Goal: Task Accomplishment & Management: Use online tool/utility

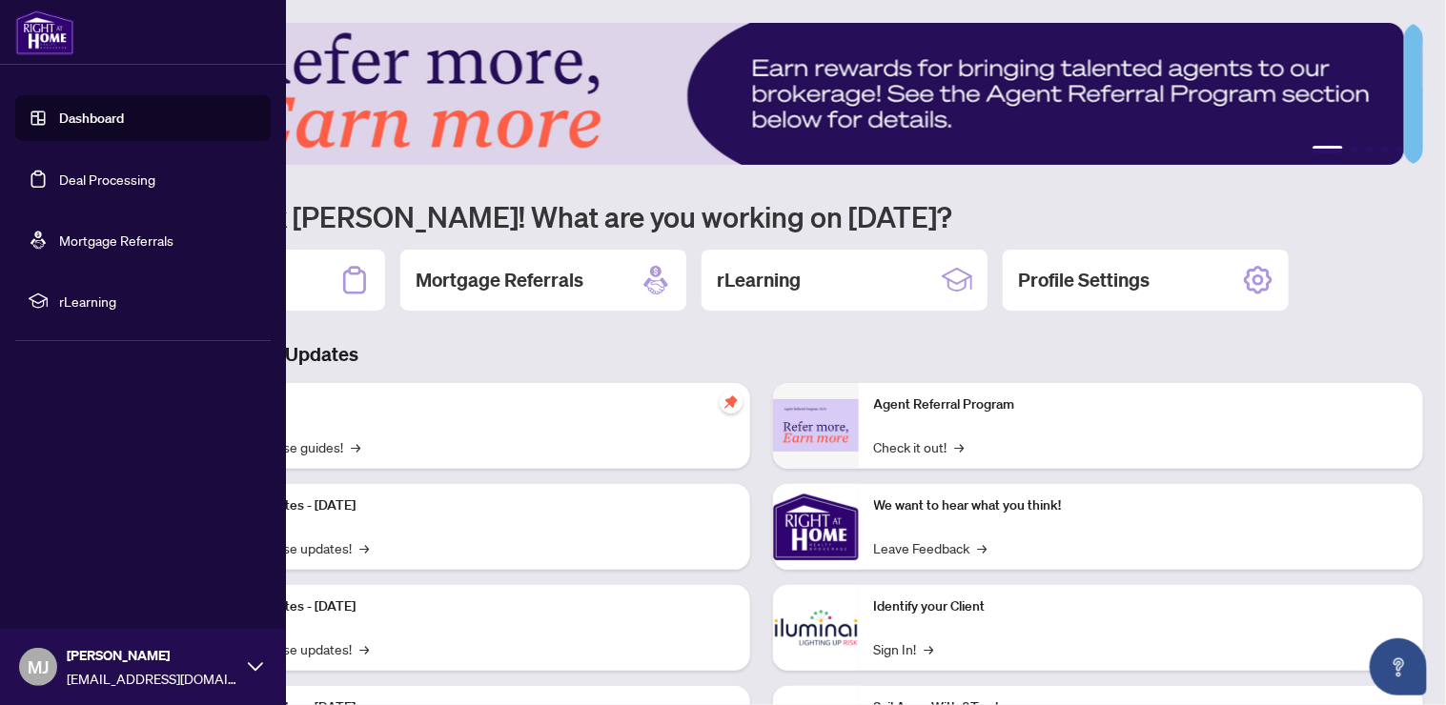
click at [132, 171] on link "Deal Processing" at bounding box center [107, 179] width 96 height 17
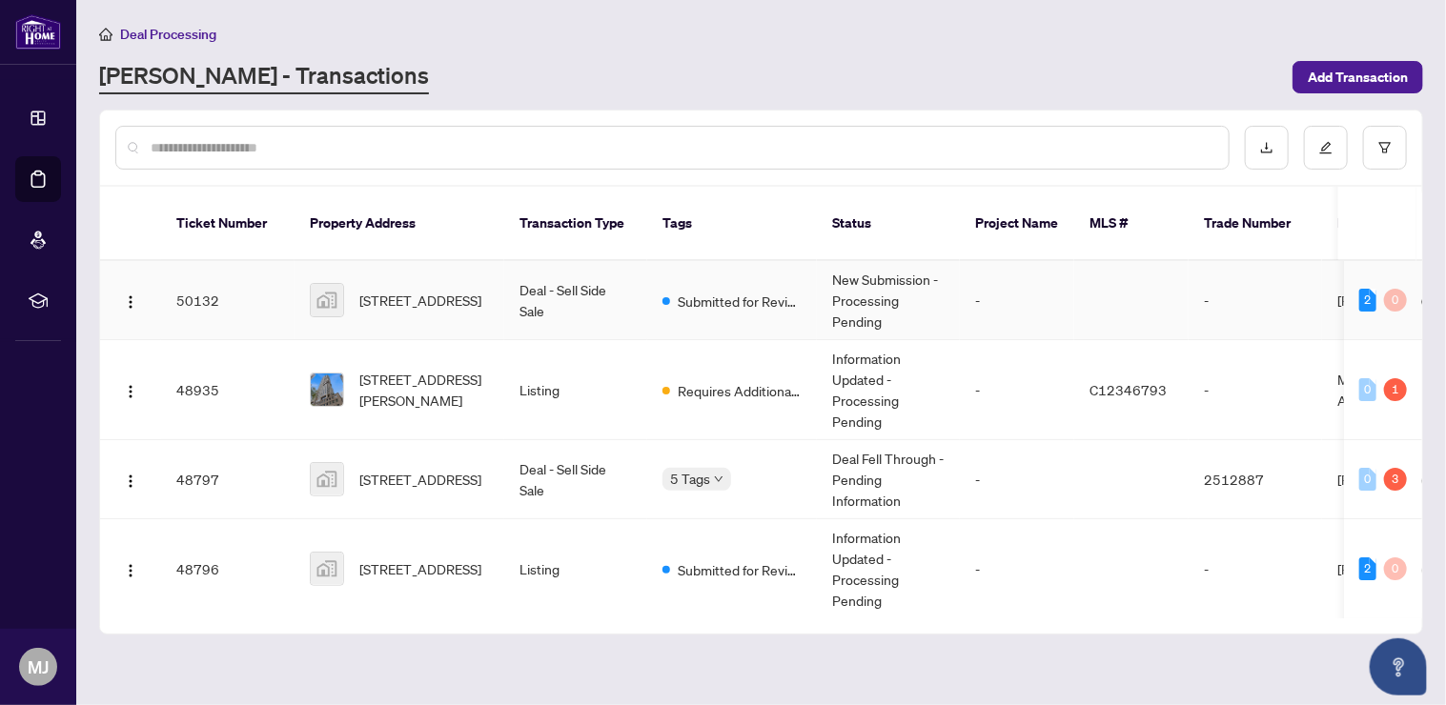
click at [589, 284] on td "Deal - Sell Side Sale" at bounding box center [575, 300] width 143 height 79
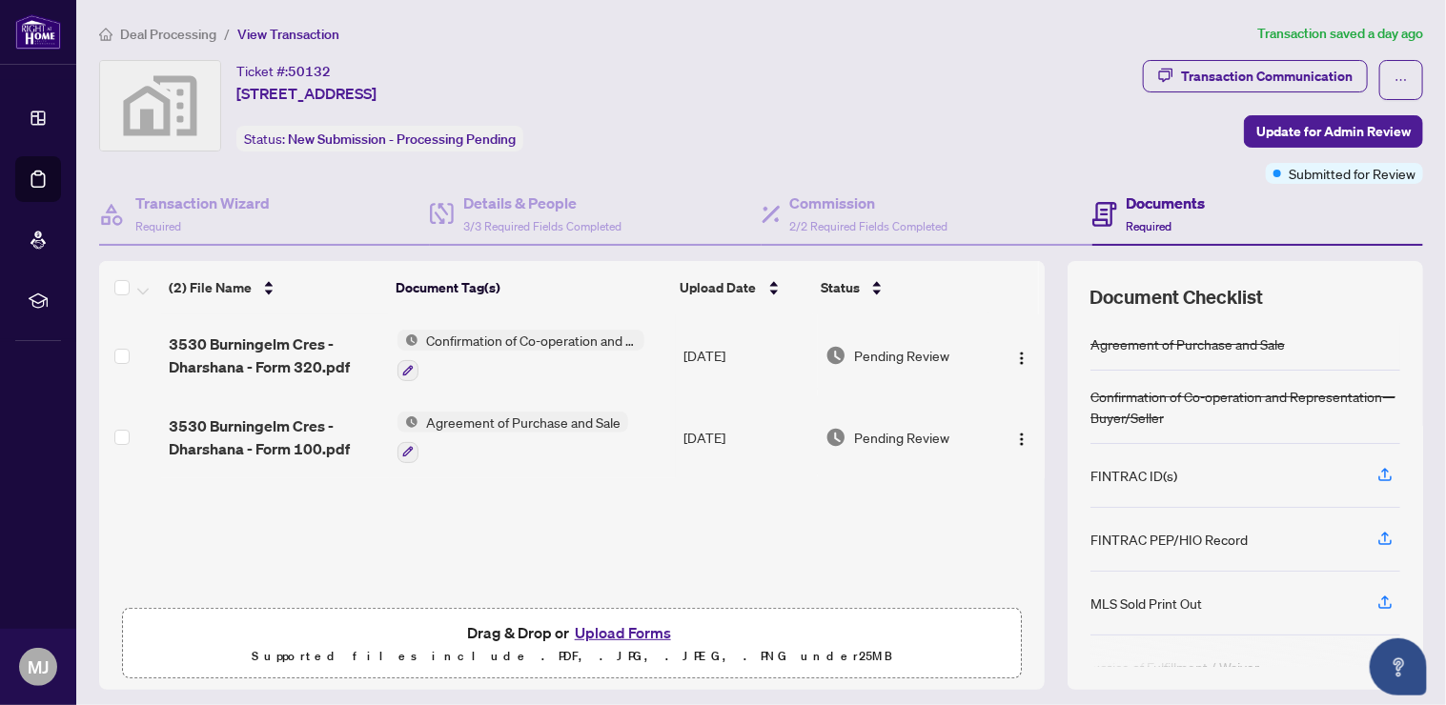
click at [155, 105] on img at bounding box center [160, 106] width 120 height 90
click at [186, 138] on img at bounding box center [160, 106] width 120 height 90
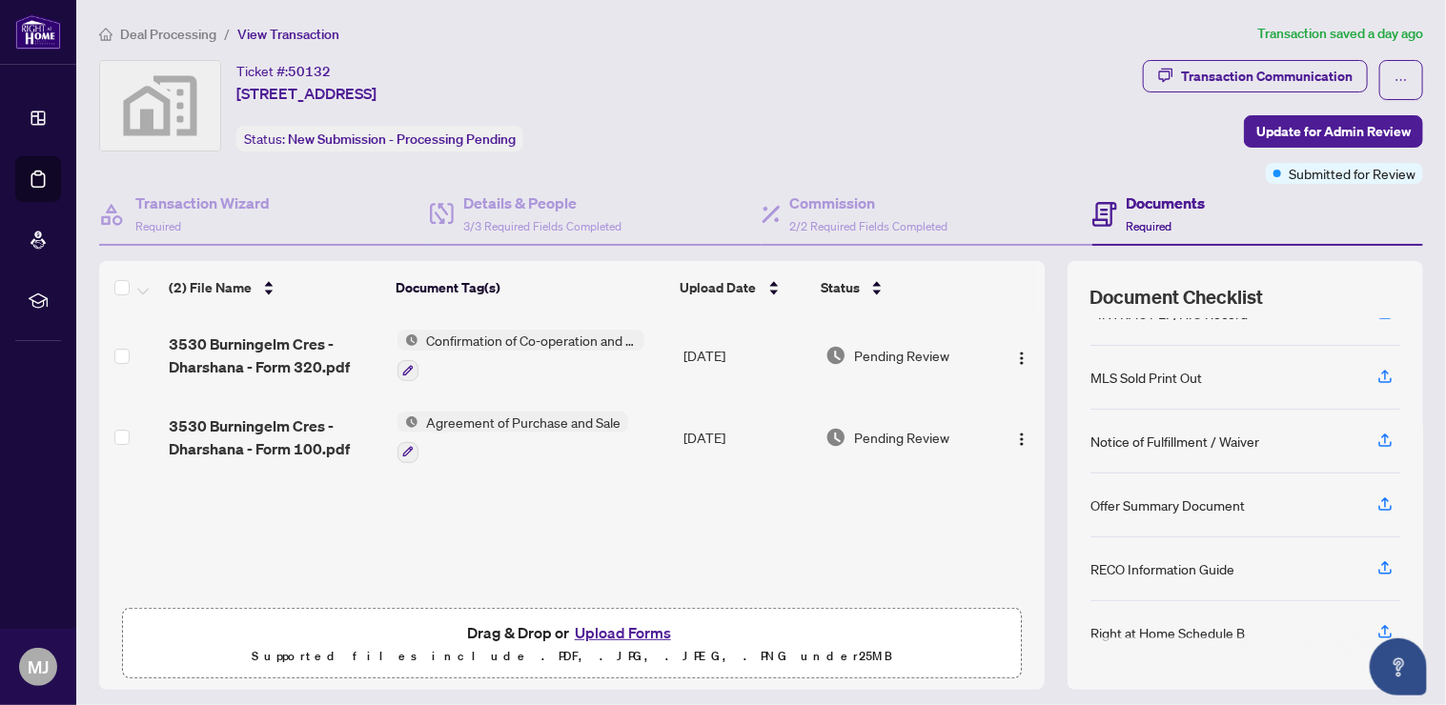
scroll to position [118, 0]
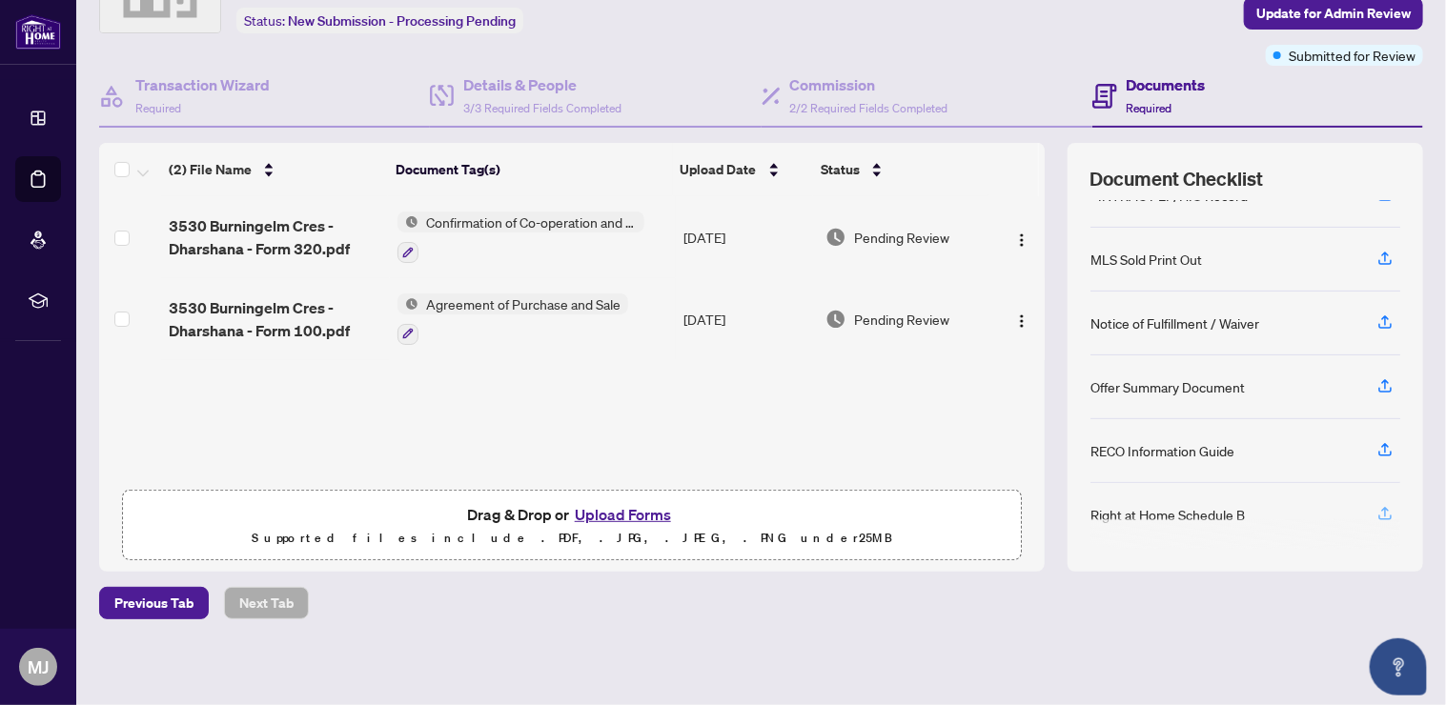
click at [1381, 508] on icon "button" at bounding box center [1385, 512] width 8 height 10
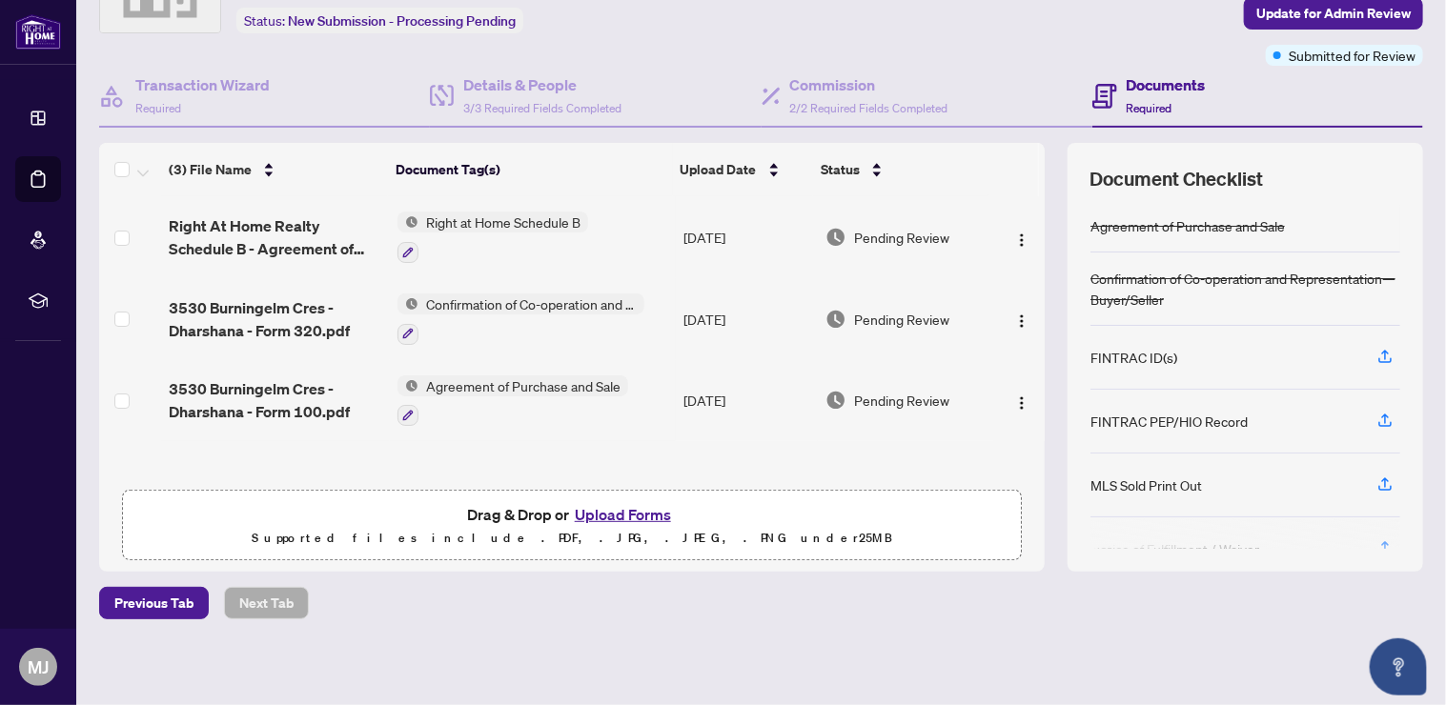
scroll to position [0, 0]
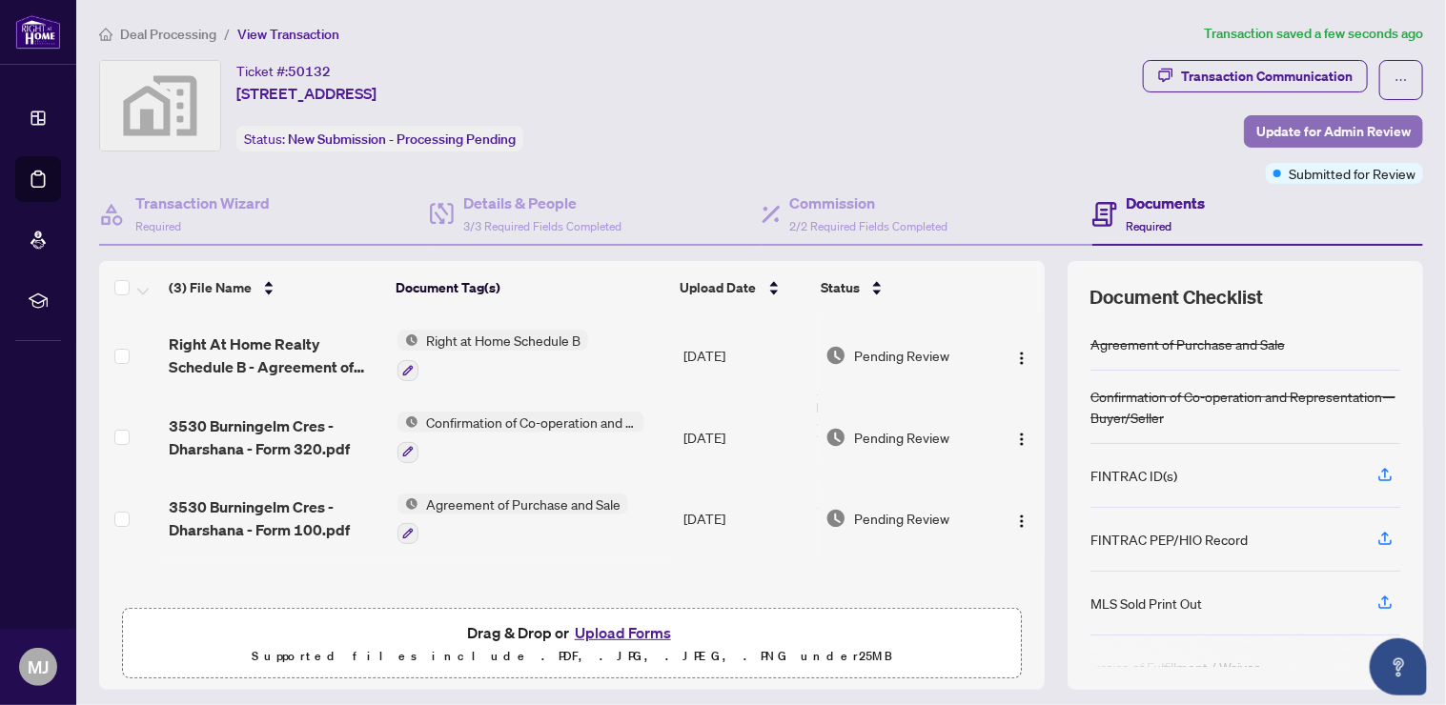
click at [1256, 133] on span "Update for Admin Review" at bounding box center [1333, 131] width 154 height 30
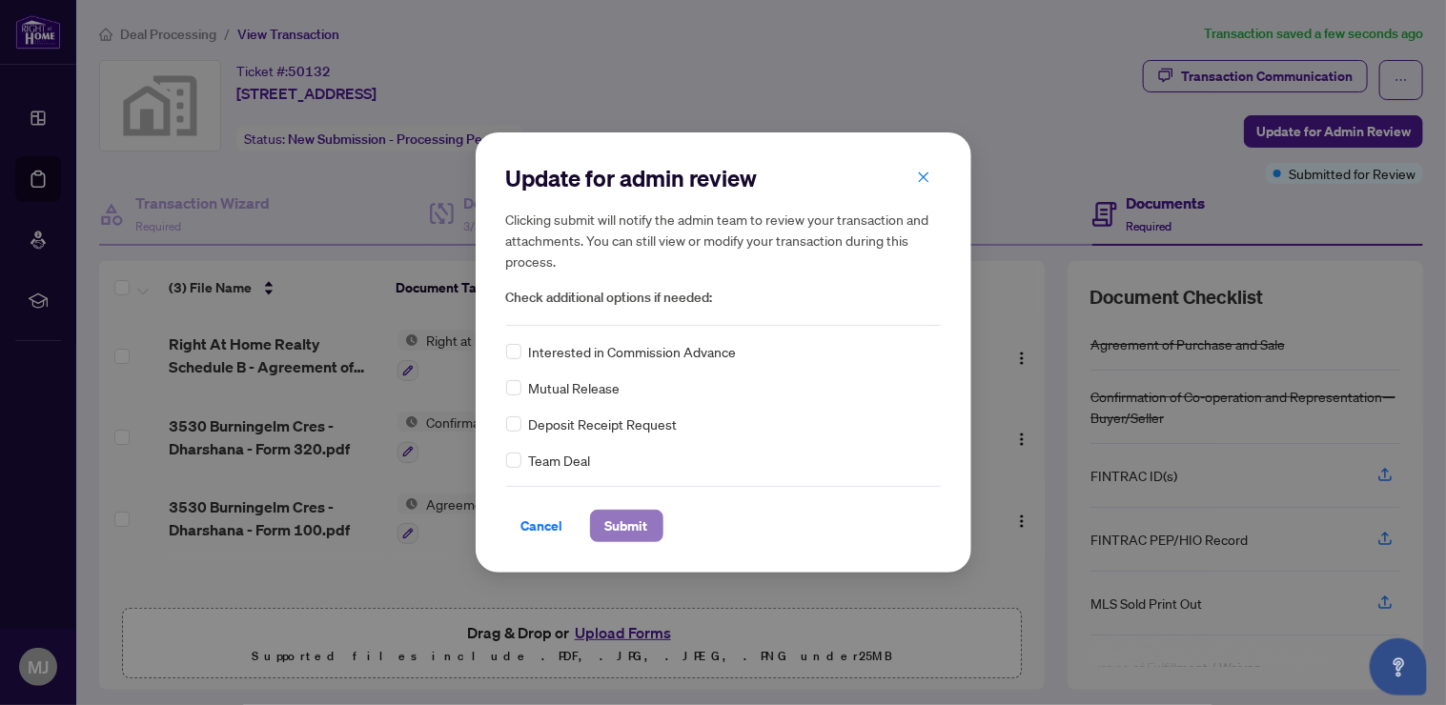
click at [629, 518] on span "Submit" at bounding box center [626, 526] width 43 height 30
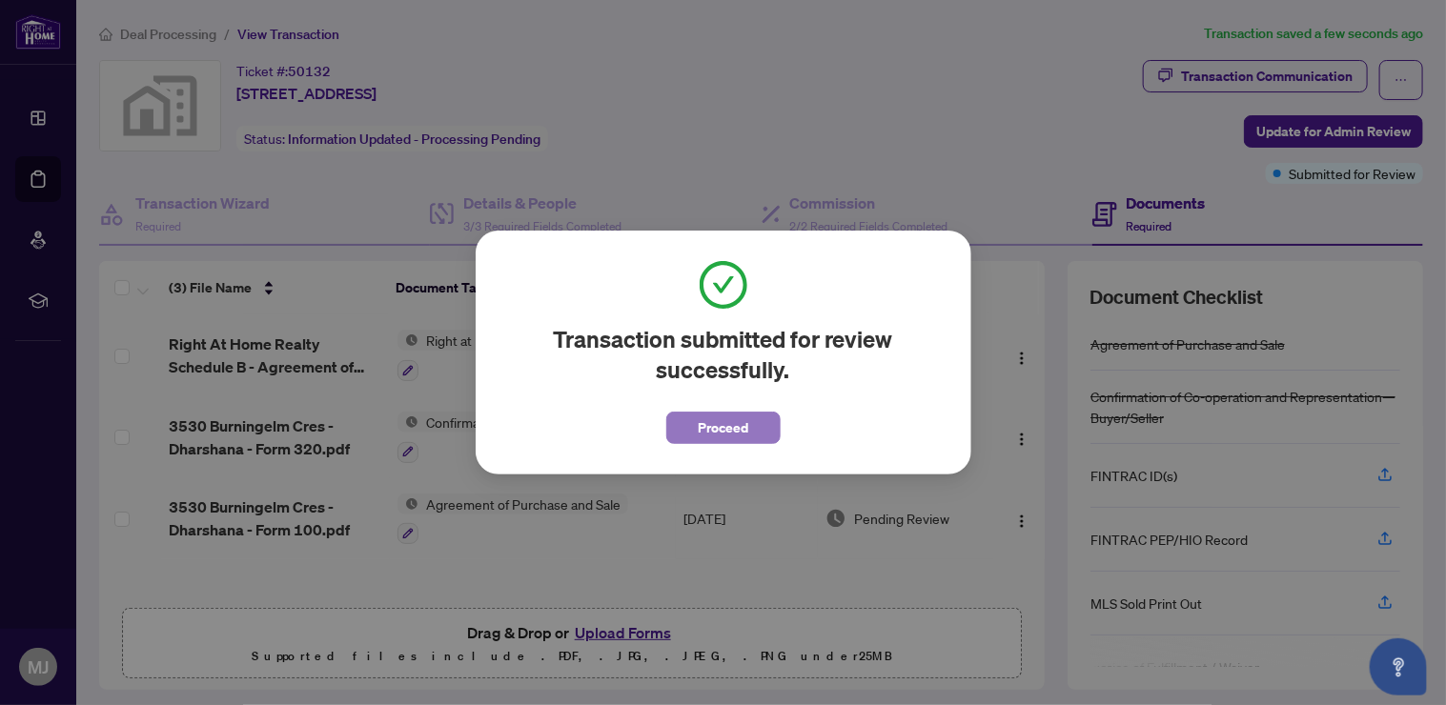
click at [702, 425] on span "Proceed" at bounding box center [723, 428] width 51 height 30
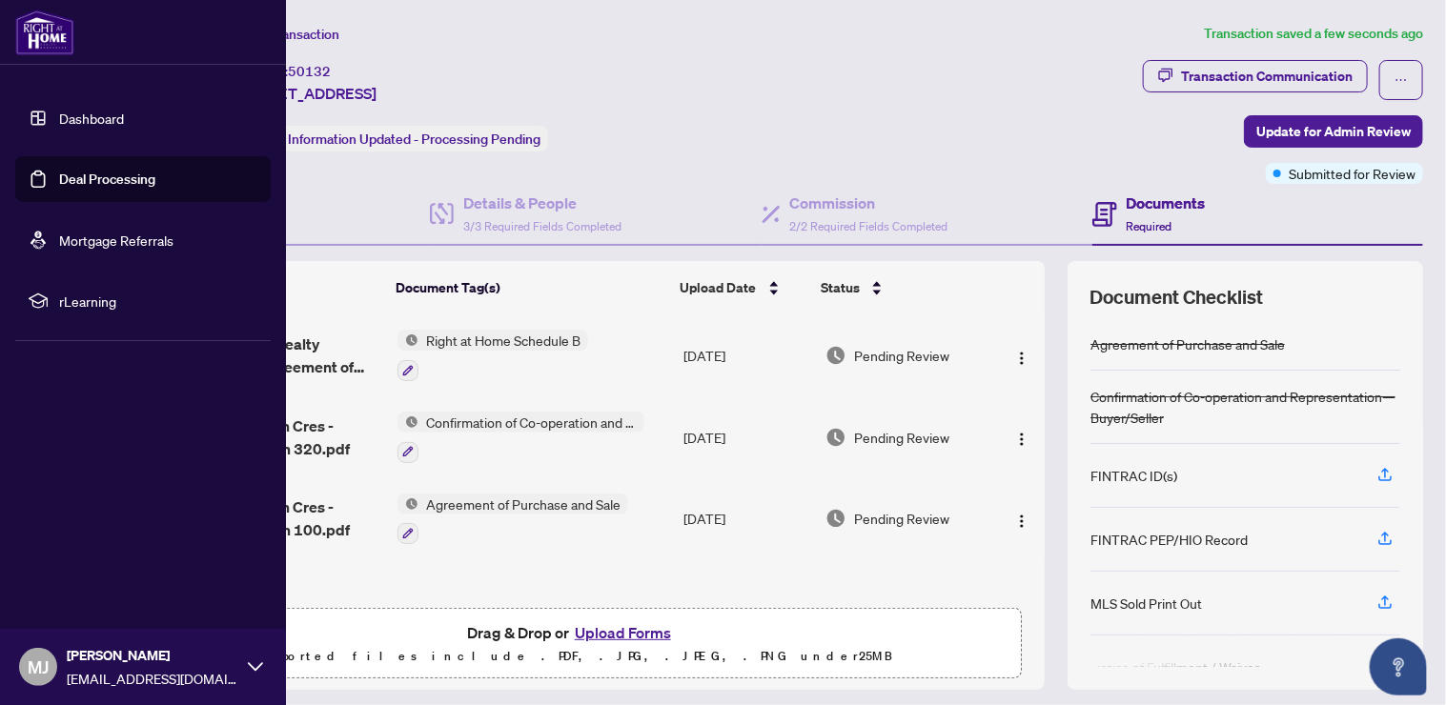
click at [39, 10] on img at bounding box center [44, 33] width 59 height 46
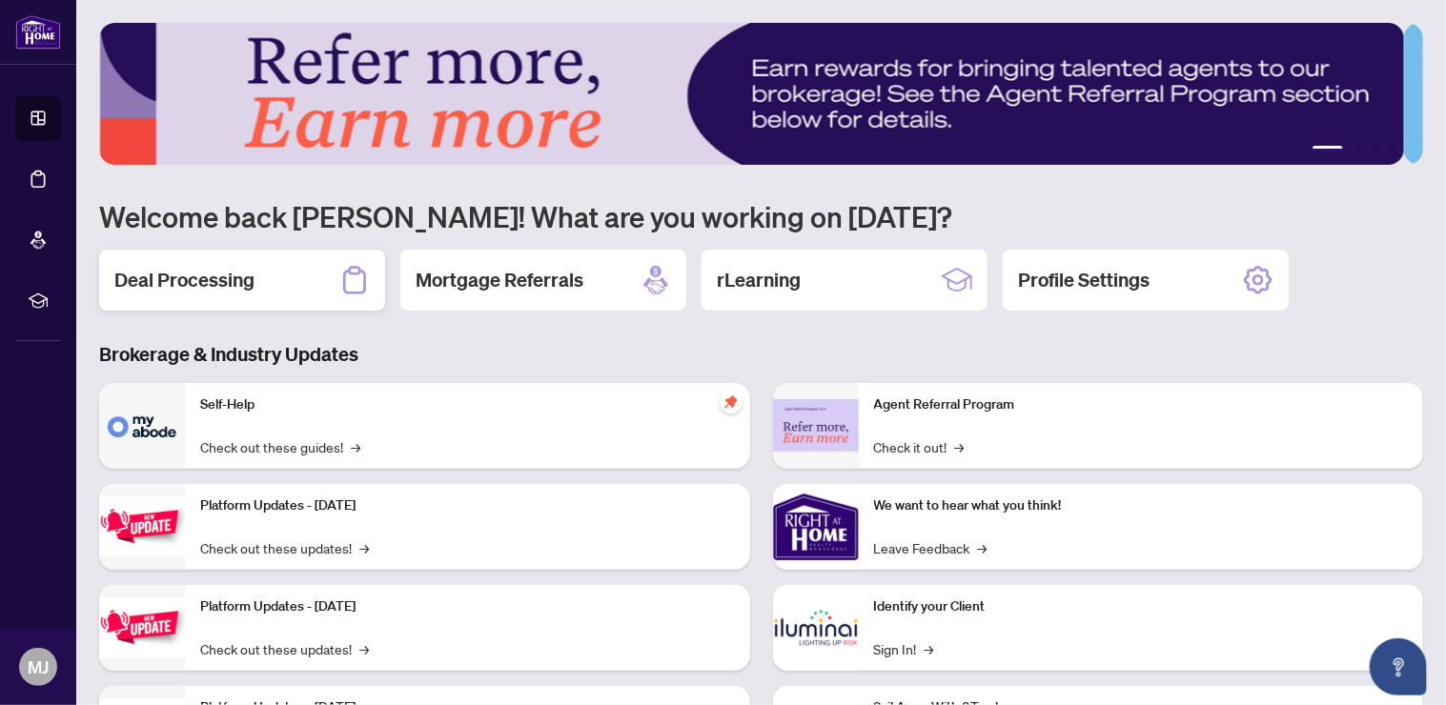
click at [186, 286] on h2 "Deal Processing" at bounding box center [184, 280] width 140 height 27
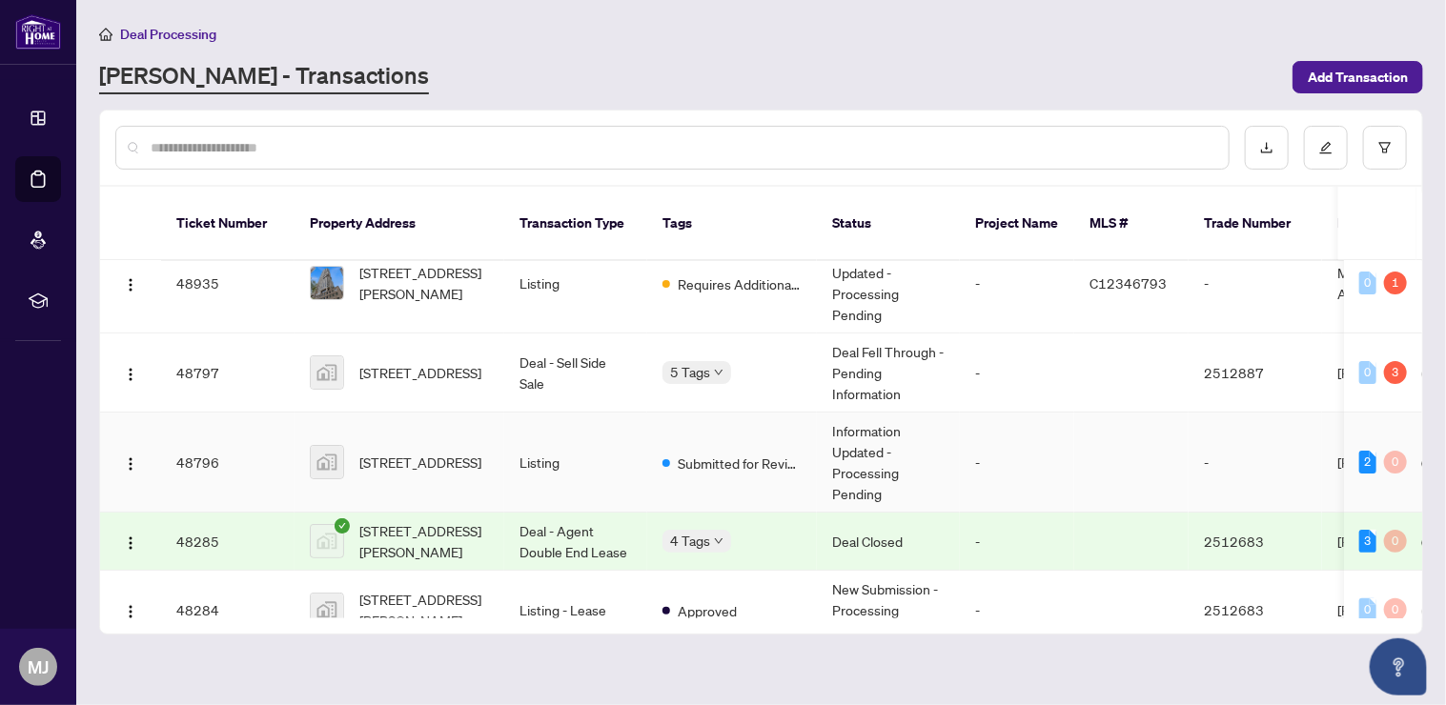
scroll to position [127, 0]
click at [896, 353] on td "Deal Fell Through - Pending Information" at bounding box center [888, 374] width 143 height 79
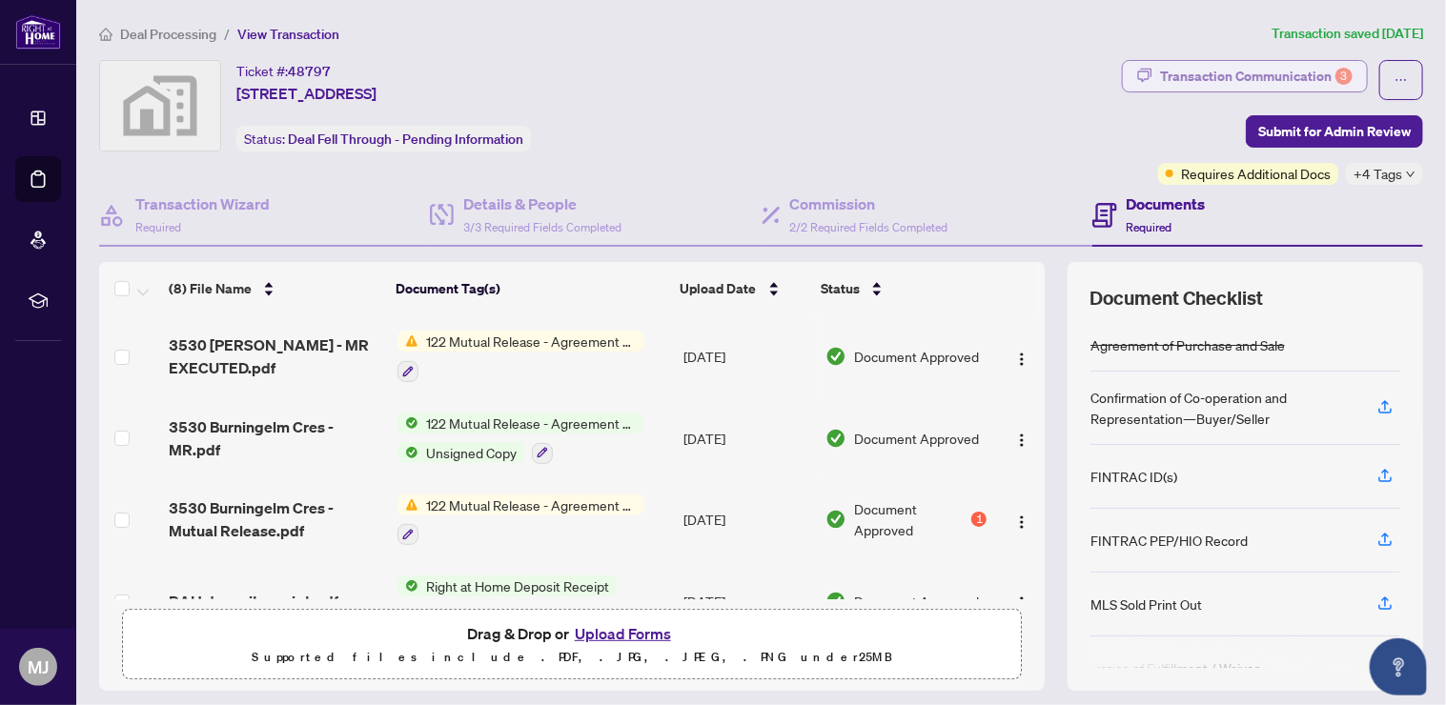
click at [1194, 62] on div "Transaction Communication 3" at bounding box center [1256, 76] width 193 height 30
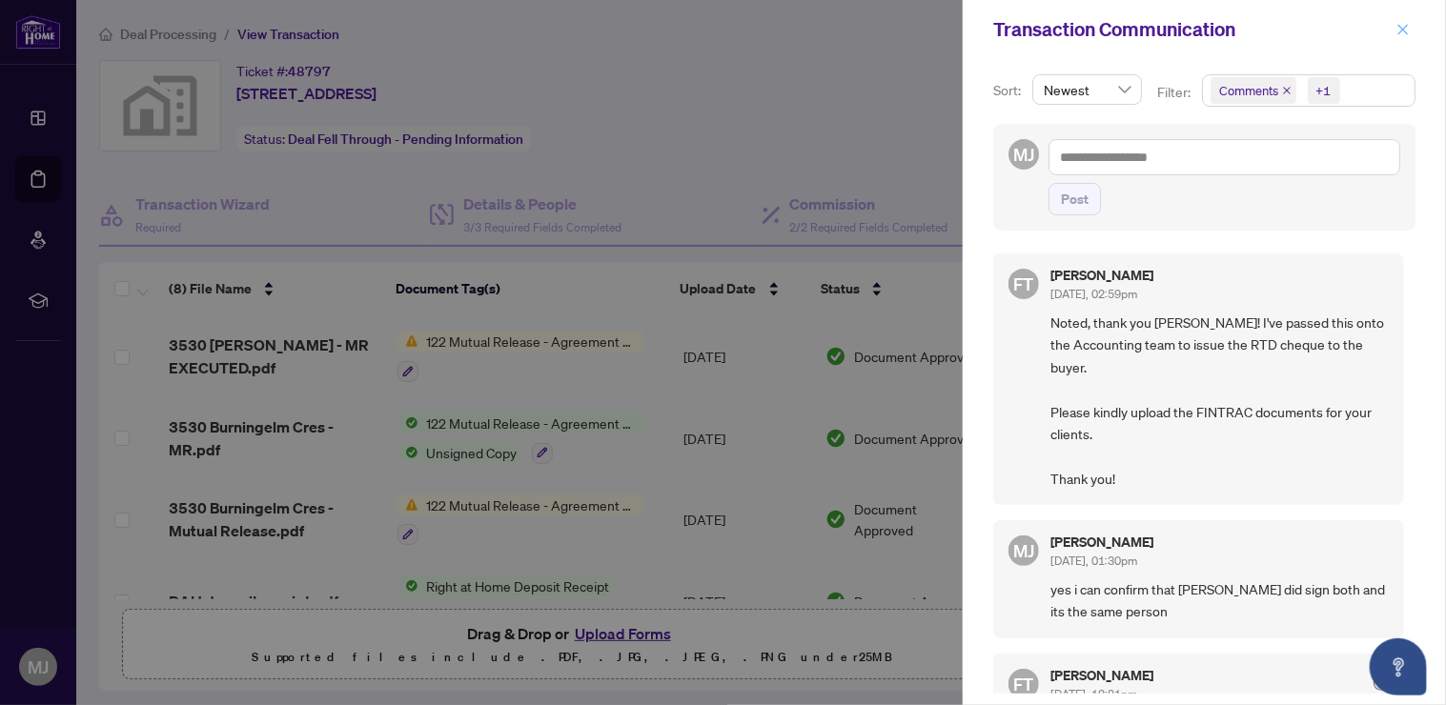
click at [1397, 27] on icon "close" at bounding box center [1402, 29] width 13 height 13
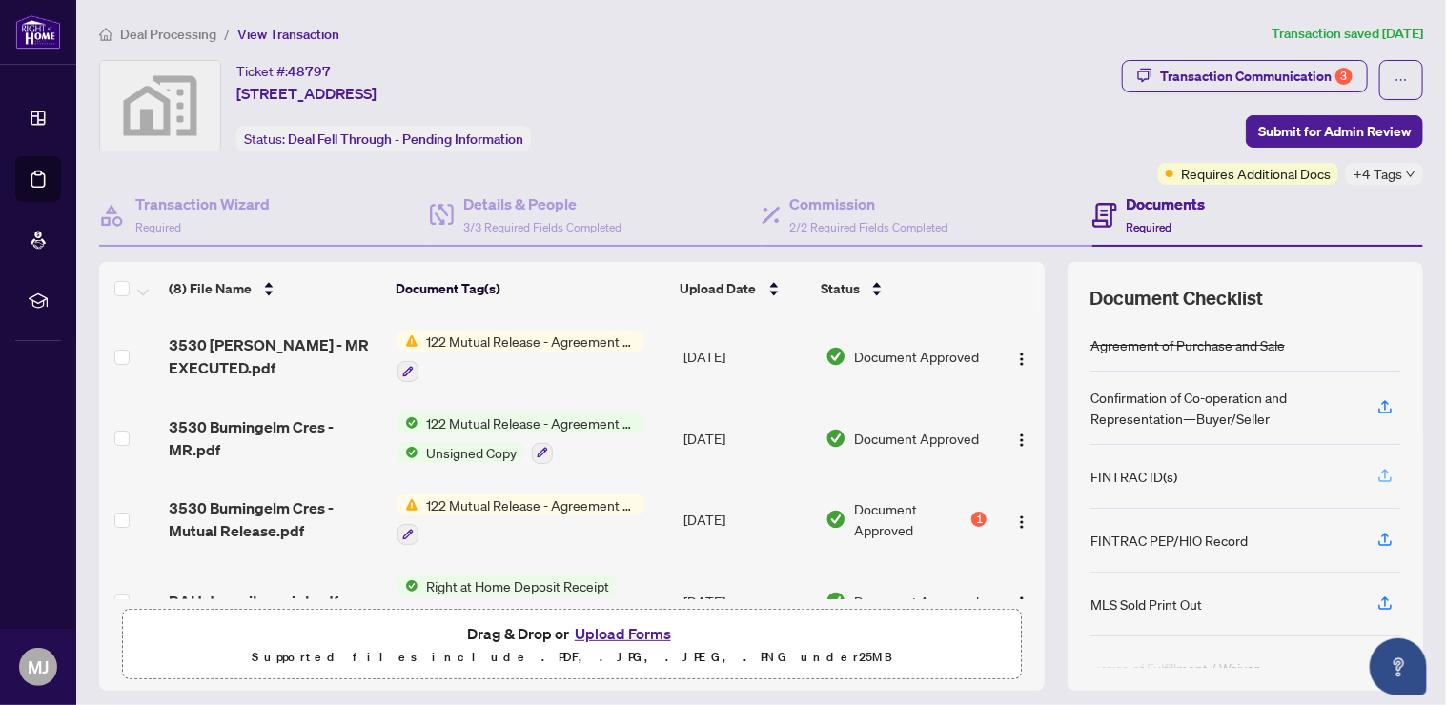
click at [1381, 469] on icon "button" at bounding box center [1385, 474] width 8 height 10
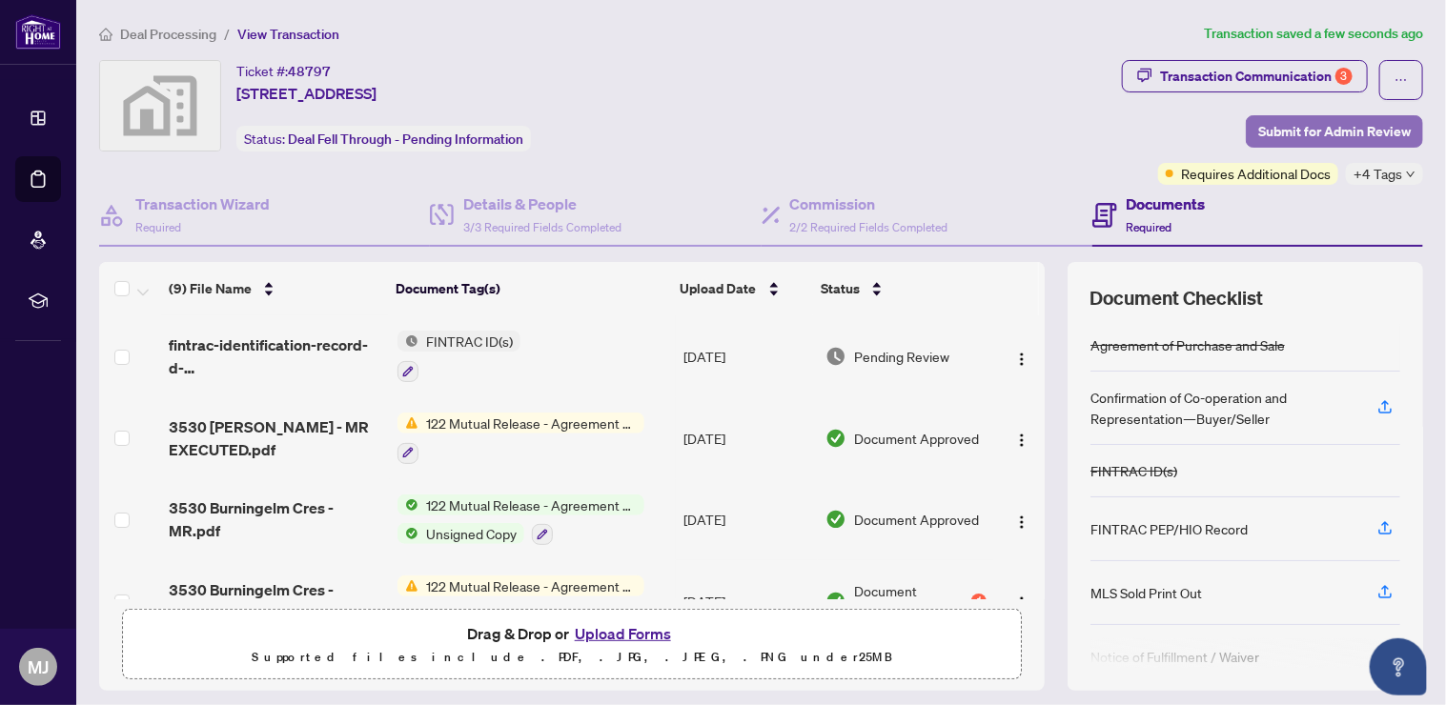
click at [1281, 128] on span "Submit for Admin Review" at bounding box center [1334, 131] width 152 height 30
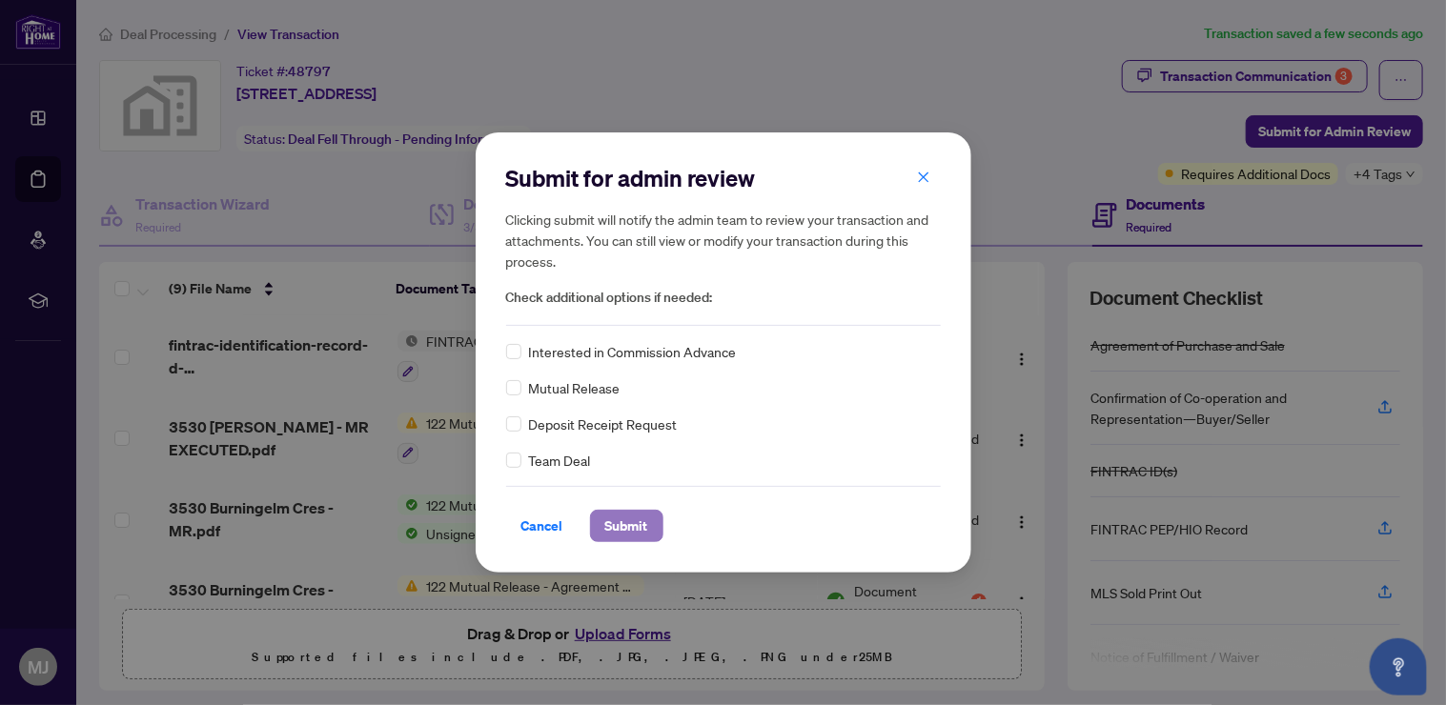
click at [637, 521] on span "Submit" at bounding box center [626, 526] width 43 height 30
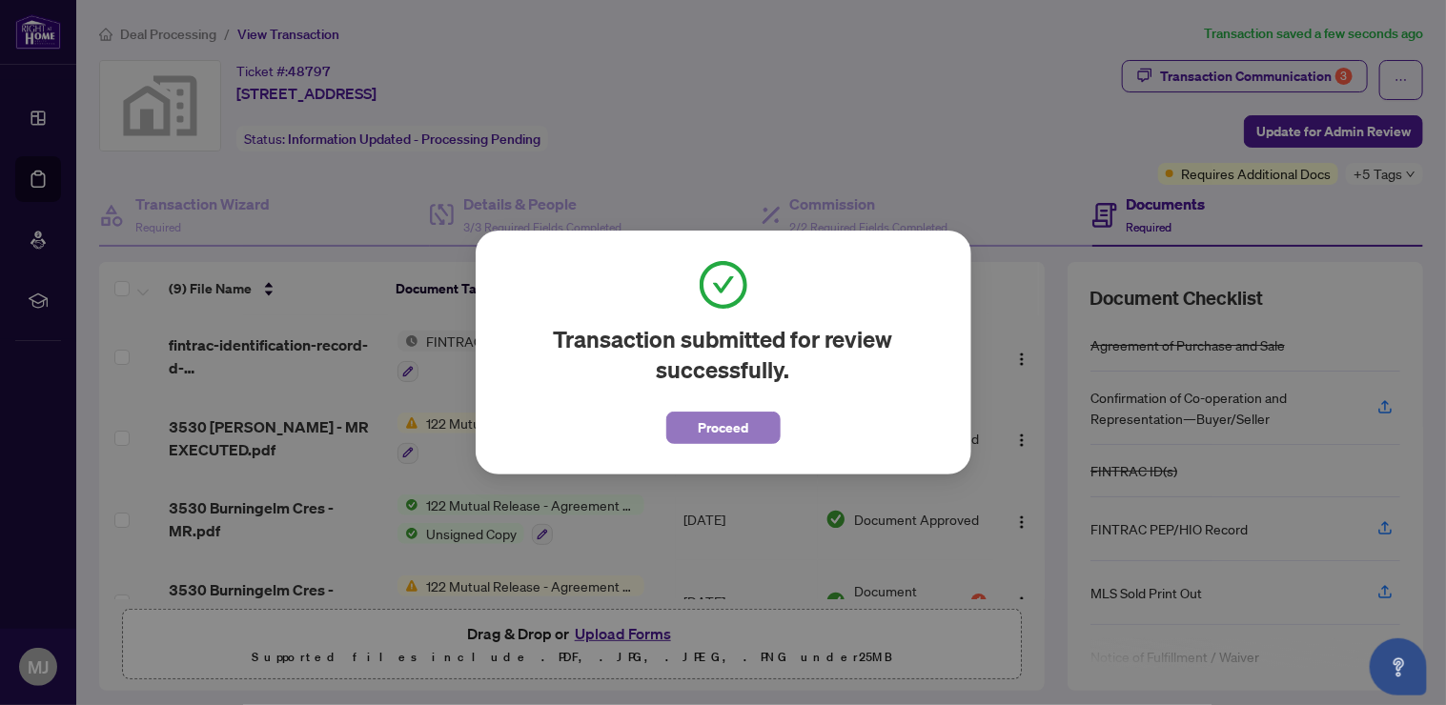
click at [747, 430] on span "Proceed" at bounding box center [723, 428] width 51 height 30
